Goal: Task Accomplishment & Management: Use online tool/utility

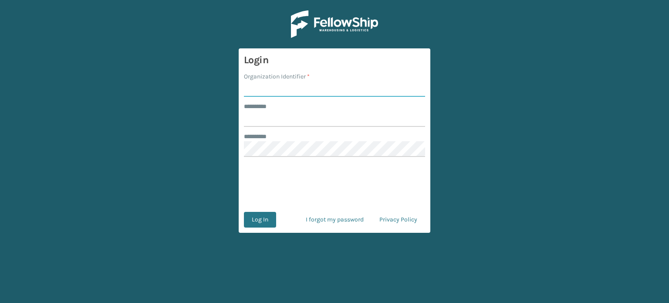
click at [253, 92] on input "Organization Identifier *" at bounding box center [334, 89] width 181 height 16
type input "SuperAdminOrganization"
click at [277, 118] on input "******** *" at bounding box center [334, 119] width 181 height 16
type input "*****"
click at [263, 216] on button "Log In" at bounding box center [260, 220] width 32 height 16
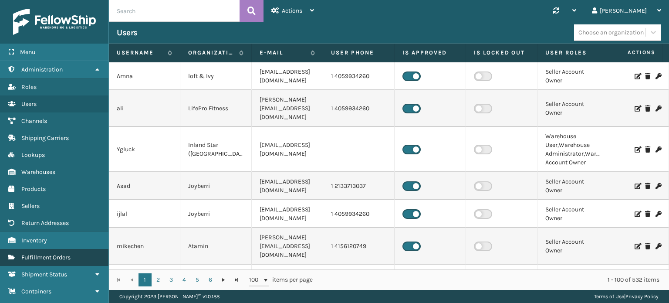
click at [46, 258] on span "Fulfillment Orders" at bounding box center [45, 256] width 49 height 7
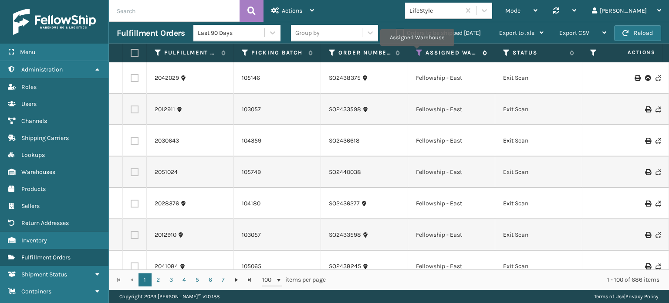
click at [417, 52] on icon at bounding box center [419, 53] width 7 height 8
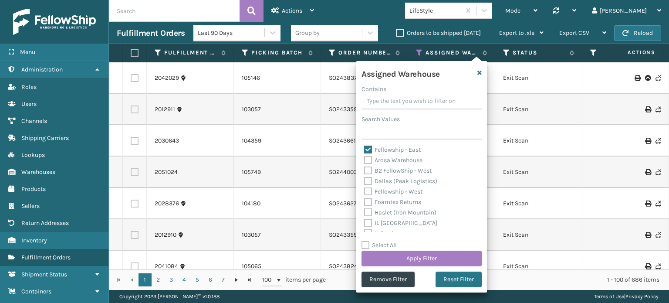
click at [369, 153] on label "Fellowship - East" at bounding box center [392, 149] width 57 height 7
click at [364, 150] on input "Fellowship - East" at bounding box center [364, 148] width 0 height 6
checkbox input "false"
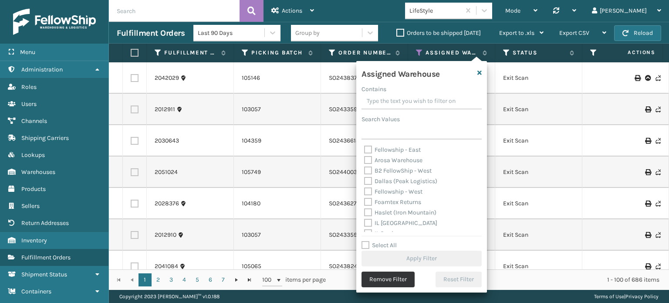
click at [381, 283] on button "Remove Filter" at bounding box center [387, 279] width 53 height 16
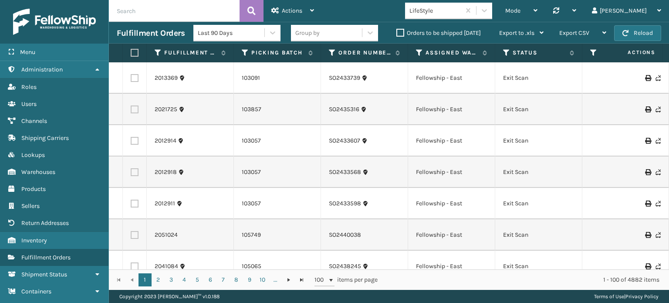
click at [156, 18] on input "text" at bounding box center [174, 11] width 131 height 22
paste input "2026577, 2026578, 2026579, 2026581, 2031717, 2032825, 2032828, 2033668, 2034257…"
type input "2026577, 2026578, 2026579, 2026581, 2031717, 2032825, 2032828, 2033668, 2034257…"
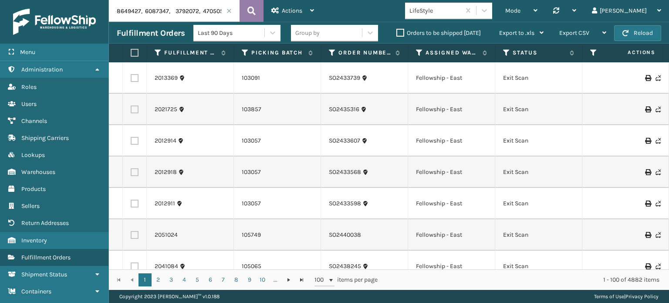
click at [255, 3] on button at bounding box center [251, 11] width 24 height 22
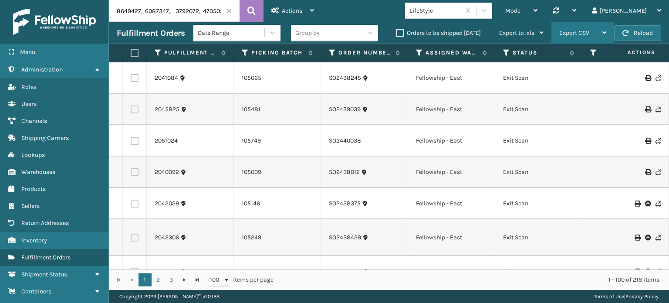
click at [564, 30] on span "Export CSV" at bounding box center [574, 32] width 30 height 7
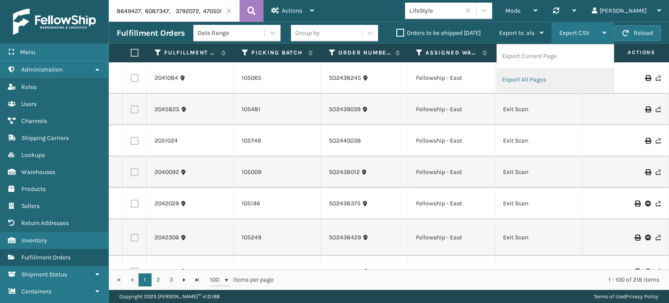
click at [535, 83] on li "Export All Pages" at bounding box center [555, 80] width 117 height 24
